Goal: Task Accomplishment & Management: Use online tool/utility

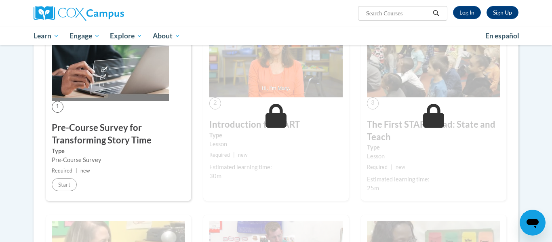
scroll to position [176, 0]
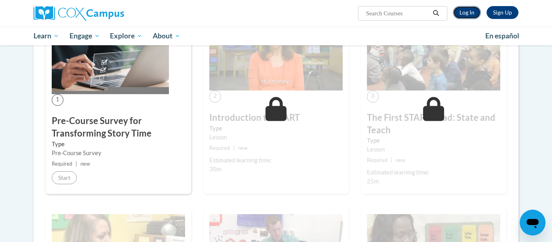
click at [463, 14] on link "Log In" at bounding box center [467, 12] width 28 height 13
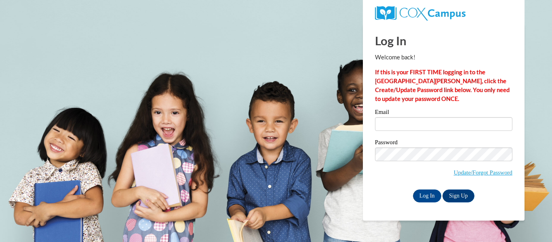
type input "[EMAIL_ADDRESS][DOMAIN_NAME]"
click at [424, 189] on input "Log In" at bounding box center [427, 195] width 28 height 13
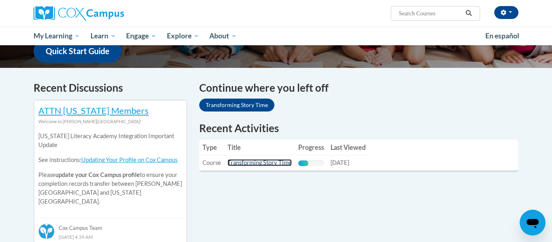
click at [255, 161] on link "Transforming Story Time" at bounding box center [259, 162] width 64 height 7
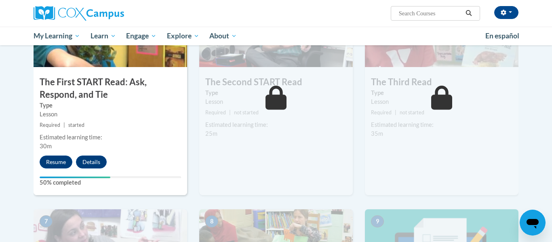
scroll to position [448, 0]
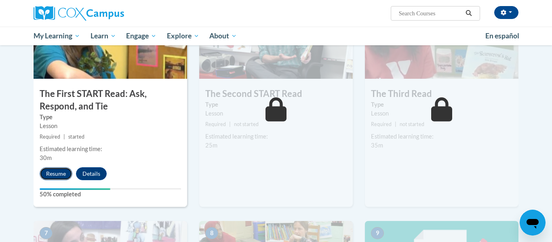
click at [65, 171] on button "Resume" at bounding box center [56, 173] width 33 height 13
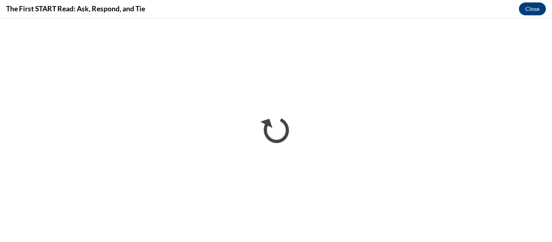
scroll to position [0, 0]
